Goal: Task Accomplishment & Management: Manage account settings

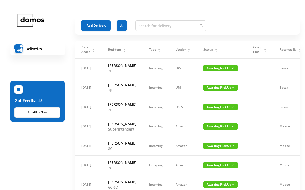
click at [223, 65] on span "Awaiting Pick Up" at bounding box center [220, 68] width 34 height 6
click at [216, 88] on link "Picked Up" at bounding box center [220, 86] width 34 height 8
click at [215, 51] on icon "icon: caret-down" at bounding box center [216, 51] width 3 height 3
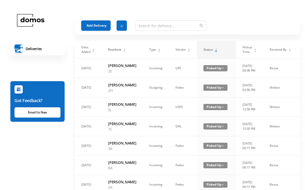
click at [218, 52] on div "Status" at bounding box center [210, 49] width 14 height 5
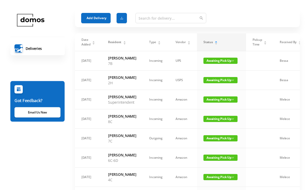
scroll to position [7, 0]
click at [227, 83] on span "Awaiting Pick Up" at bounding box center [220, 80] width 34 height 6
click at [221, 106] on link "Picked Up" at bounding box center [220, 106] width 34 height 8
click at [213, 83] on span "Awaiting Pick Up" at bounding box center [220, 80] width 34 height 6
click at [219, 106] on link "Picked Up" at bounding box center [220, 106] width 34 height 8
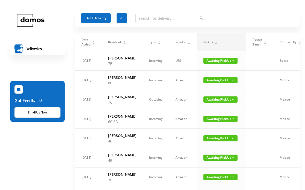
click at [219, 103] on span "Awaiting Pick Up" at bounding box center [220, 99] width 34 height 6
click at [213, 131] on link "Picked Up" at bounding box center [216, 131] width 34 height 8
click at [219, 122] on span "Awaiting Pick Up" at bounding box center [220, 119] width 34 height 6
click at [212, 154] on link "Picked Up" at bounding box center [216, 156] width 34 height 8
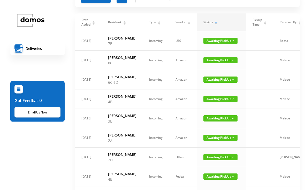
scroll to position [31, 0]
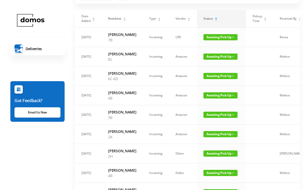
click at [221, 98] on span "Awaiting Pick Up" at bounding box center [220, 95] width 34 height 6
click at [218, 135] on link "Picked Up" at bounding box center [216, 132] width 34 height 8
click at [221, 98] on span "Awaiting Pick Up" at bounding box center [220, 95] width 34 height 6
click at [217, 136] on link "Picked Up" at bounding box center [216, 132] width 34 height 8
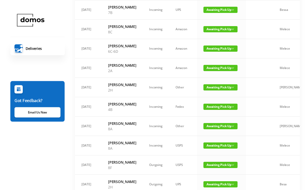
scroll to position [58, 0]
click at [220, 90] on span "Awaiting Pick Up" at bounding box center [220, 87] width 34 height 6
click at [215, 132] on link "Picked Up" at bounding box center [216, 130] width 34 height 8
click at [221, 90] on span "Awaiting Pick Up" at bounding box center [220, 87] width 34 height 6
click at [213, 130] on link "Picked Up" at bounding box center [216, 130] width 34 height 8
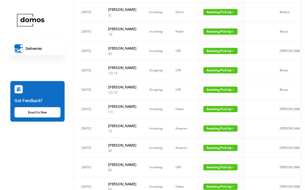
scroll to position [211, 0]
click at [219, 35] on span "Awaiting Pick Up" at bounding box center [220, 31] width 34 height 6
click at [212, 98] on link "Picked Up" at bounding box center [216, 96] width 34 height 8
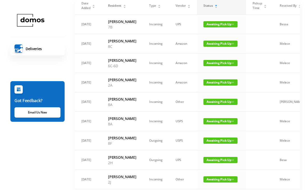
scroll to position [0, 0]
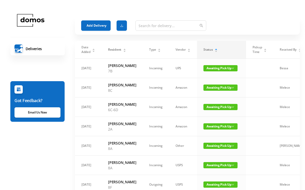
click at [102, 22] on button "Add Delivery" at bounding box center [95, 25] width 29 height 10
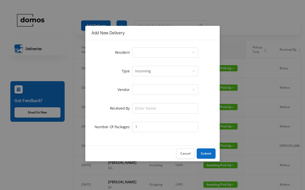
click at [150, 54] on div "Select a person" at bounding box center [163, 53] width 57 height 10
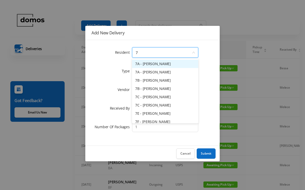
type input "7e"
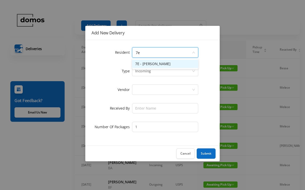
click at [165, 61] on li "7E - [PERSON_NAME]" at bounding box center [165, 64] width 66 height 8
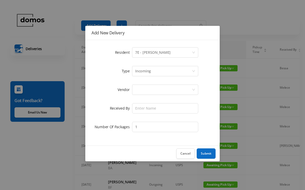
click at [166, 89] on div at bounding box center [163, 90] width 57 height 10
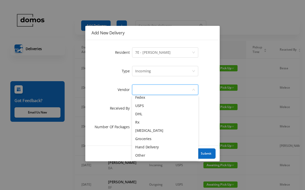
scroll to position [20, 0]
click at [156, 147] on li "Hand Delivery" at bounding box center [165, 147] width 66 height 8
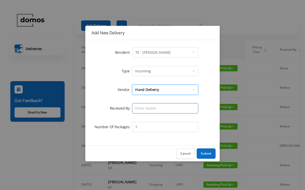
click at [166, 110] on input "text" at bounding box center [165, 108] width 66 height 10
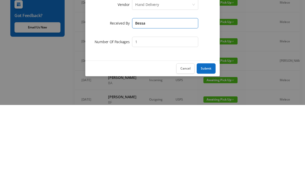
type input "Bessa"
click at [206, 148] on button "Submit" at bounding box center [206, 153] width 19 height 10
